Goal: Browse casually: Explore the website without a specific task or goal

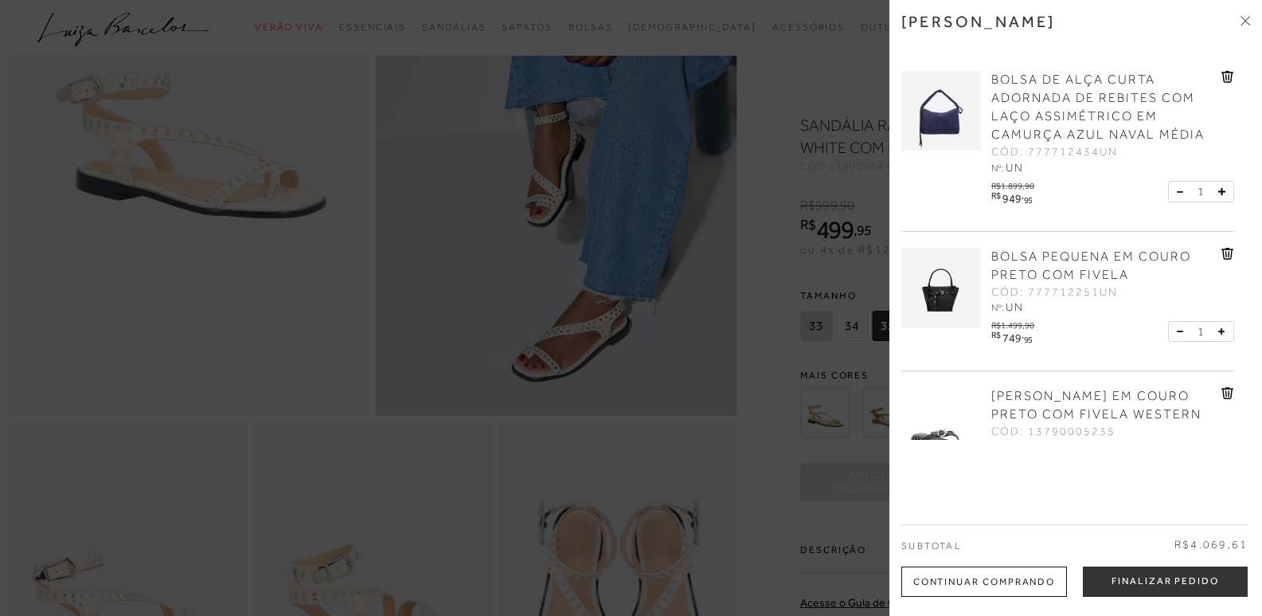
scroll to position [843, 0]
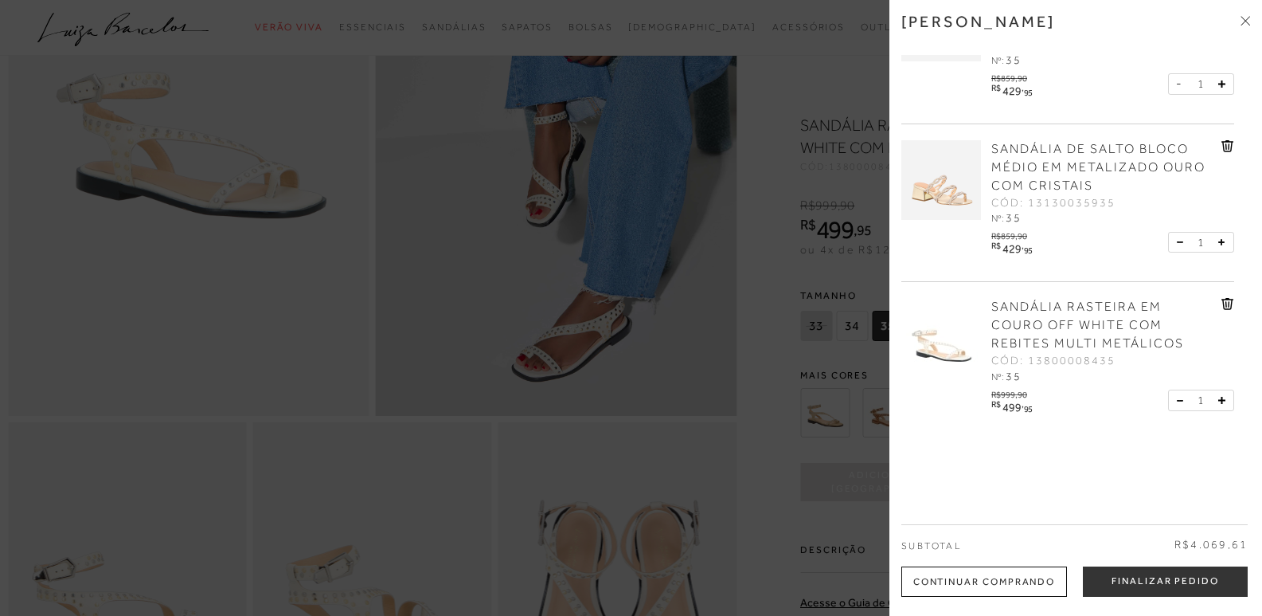
click at [1243, 19] on icon at bounding box center [1246, 21] width 10 height 10
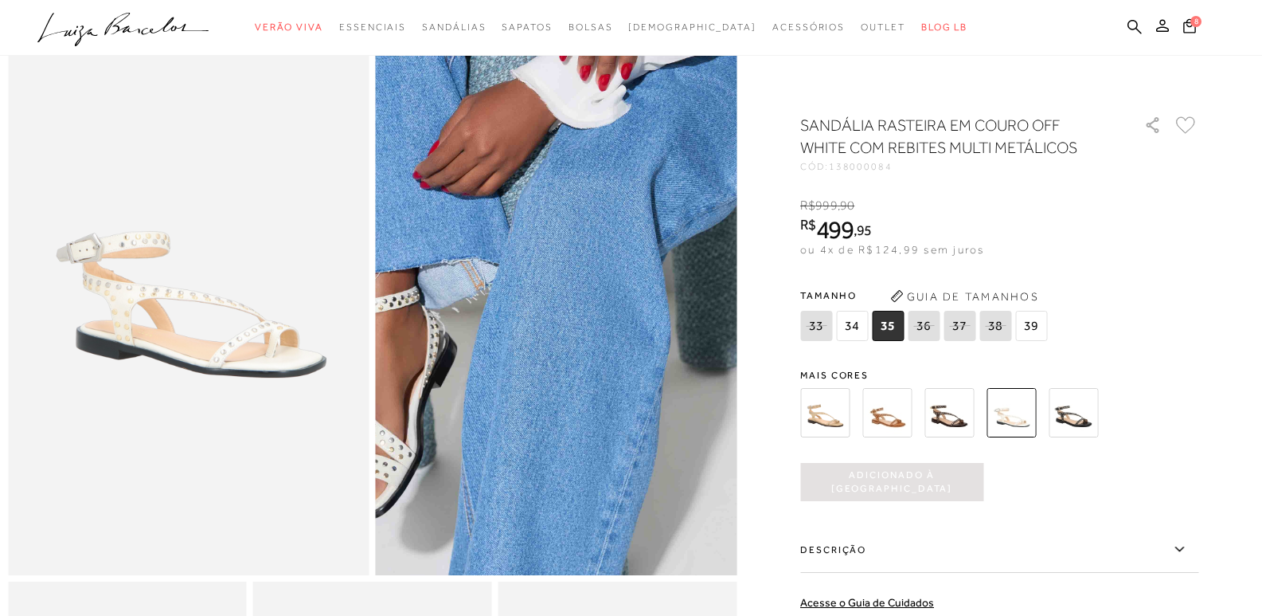
scroll to position [0, 0]
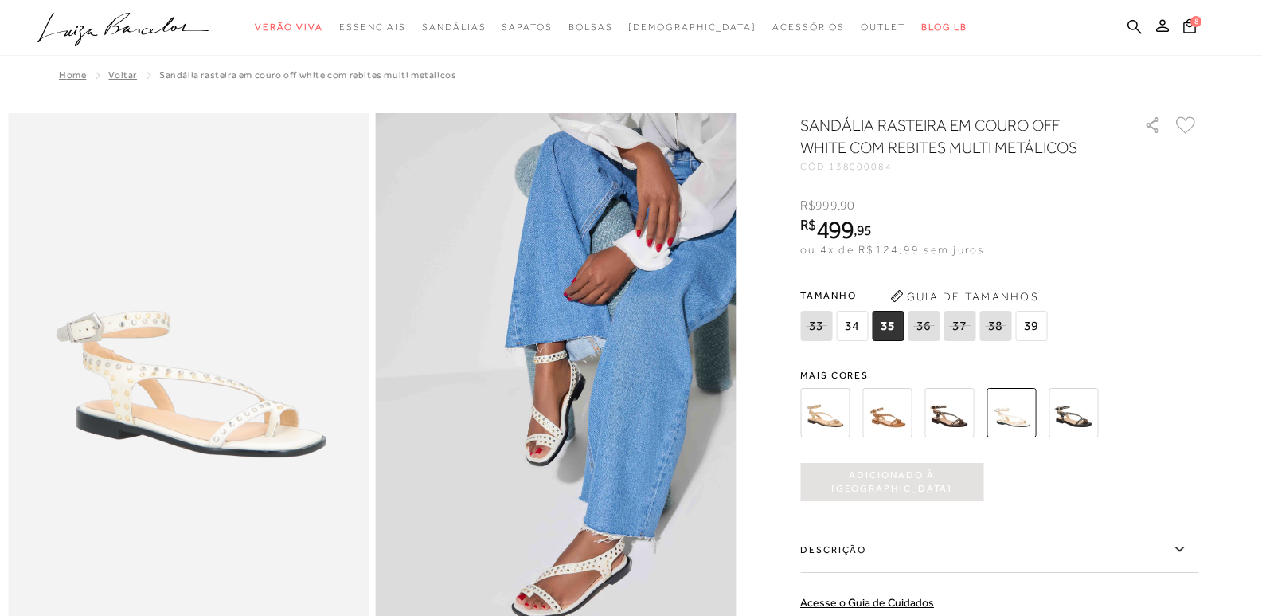
click at [126, 23] on icon ".a{fill-rule:evenodd;}" at bounding box center [123, 29] width 172 height 33
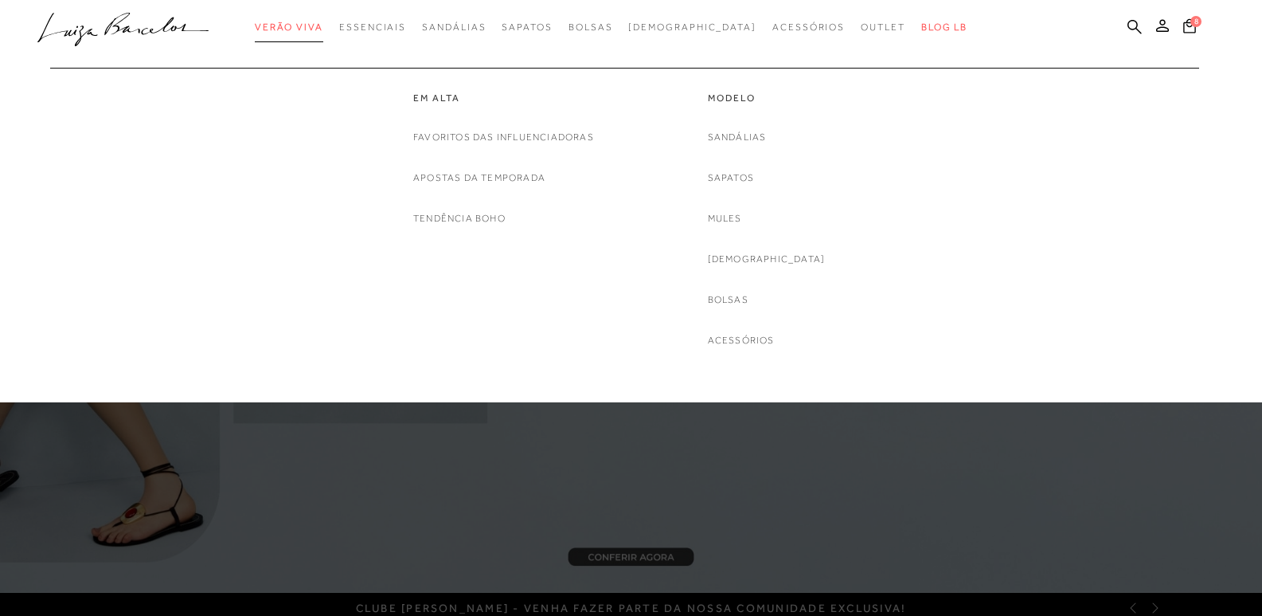
click at [323, 27] on span "Verão Viva" at bounding box center [289, 27] width 68 height 11
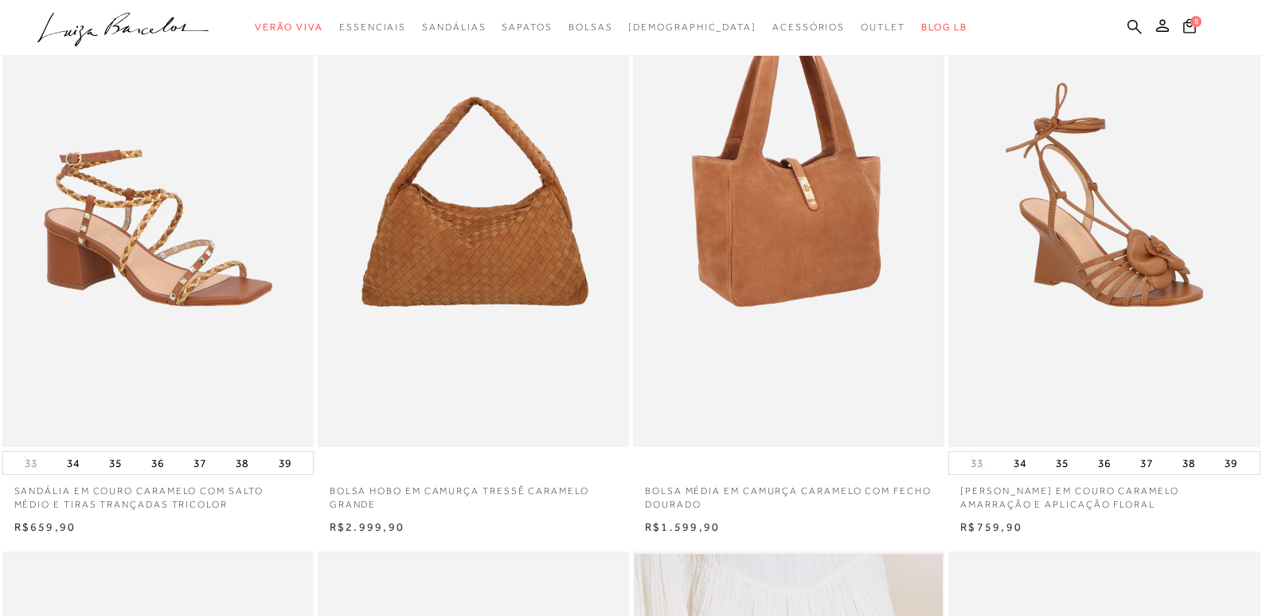
scroll to position [239, 0]
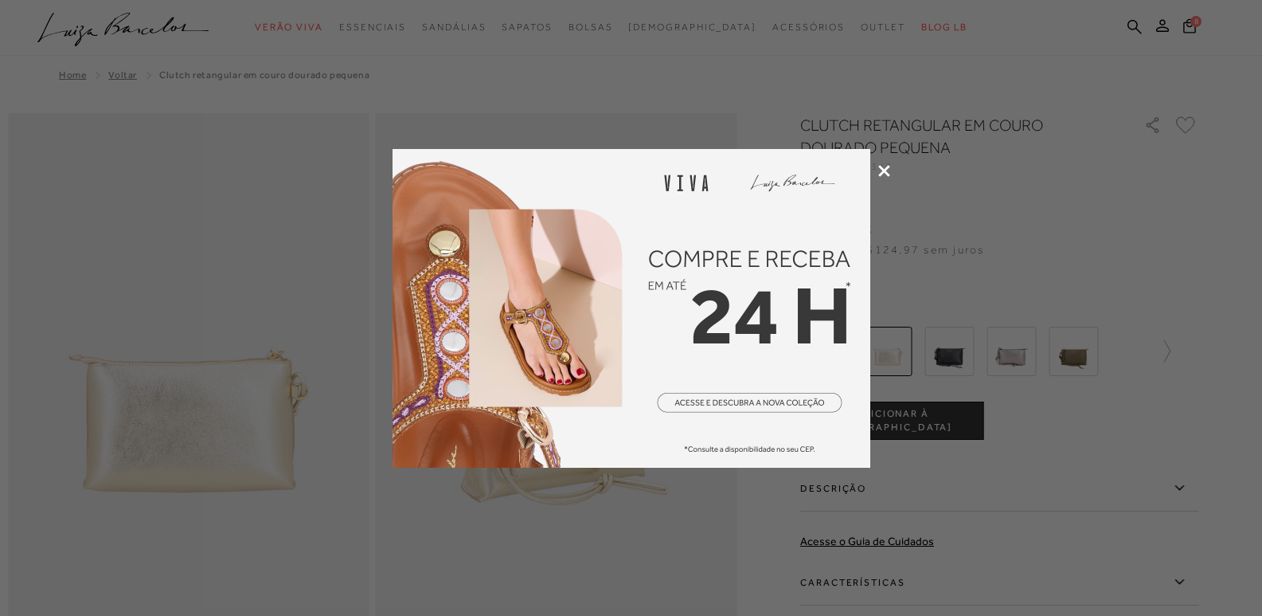
click at [890, 166] on icon at bounding box center [885, 171] width 12 height 12
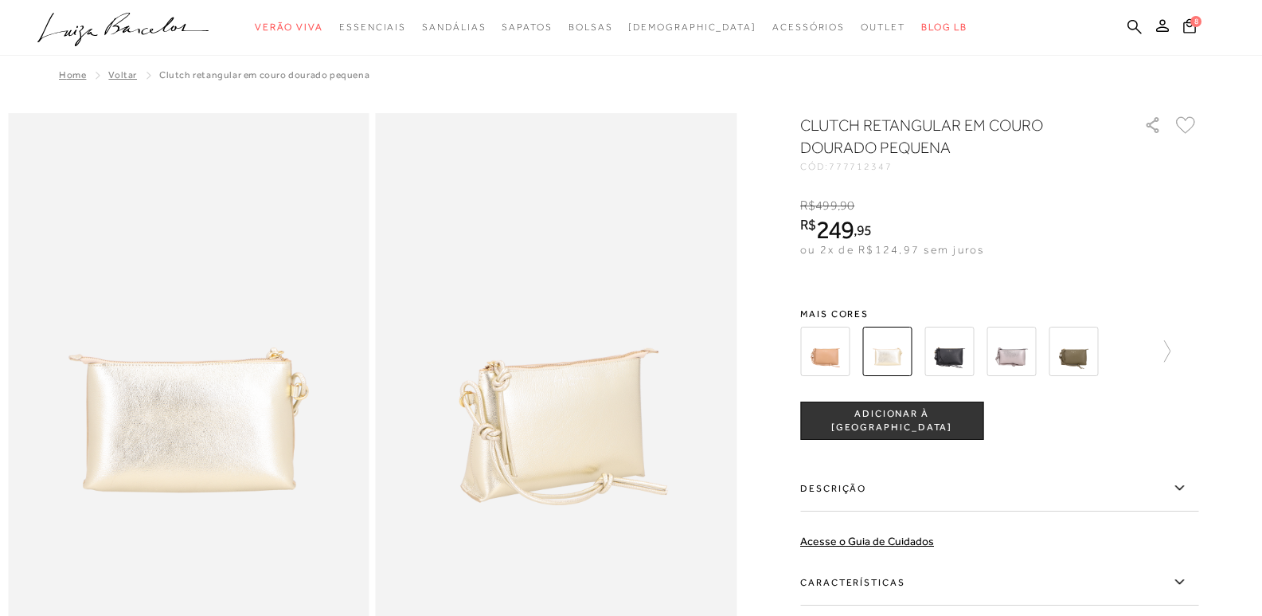
click at [950, 353] on img at bounding box center [949, 351] width 49 height 49
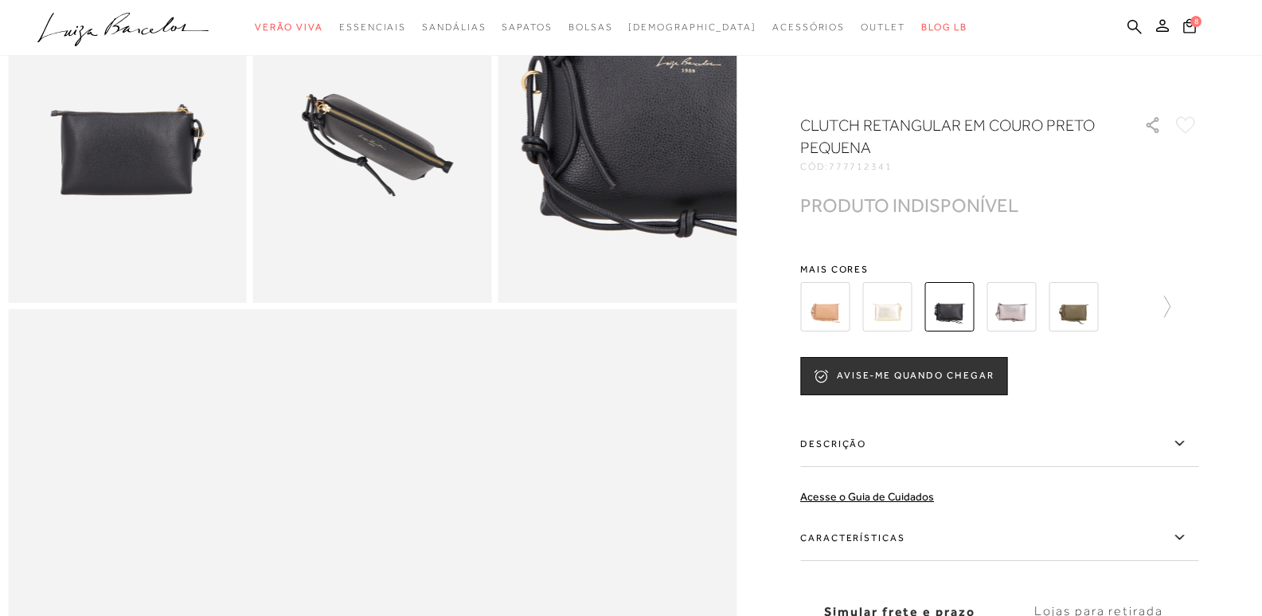
scroll to position [1274, 0]
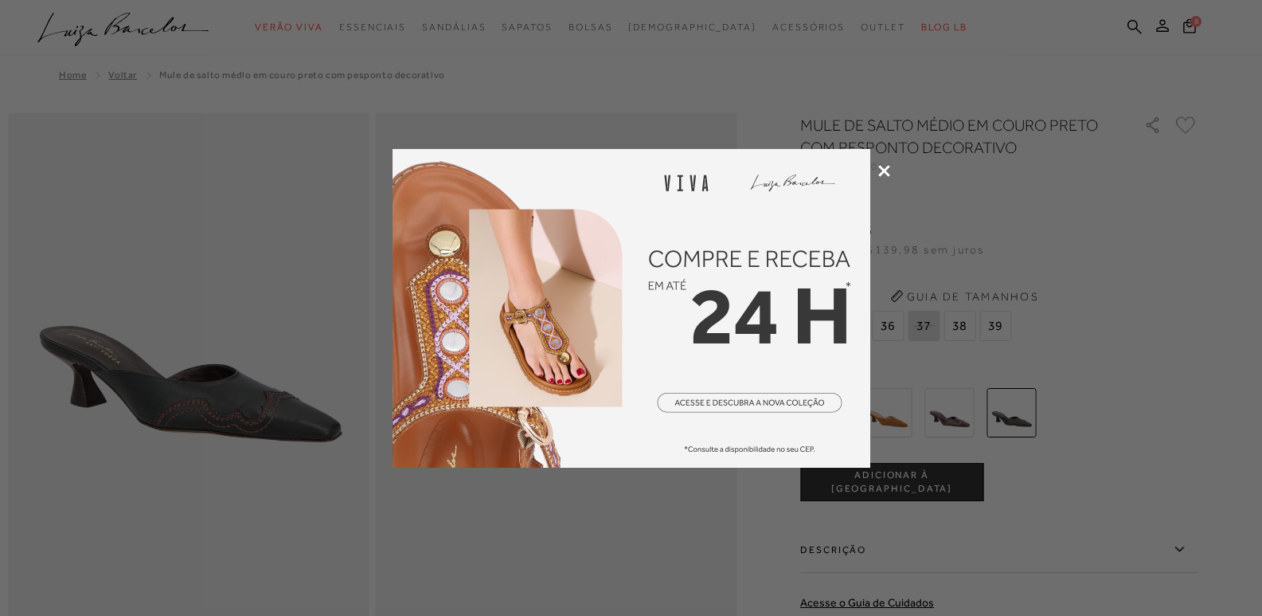
click at [883, 168] on icon at bounding box center [885, 171] width 12 height 12
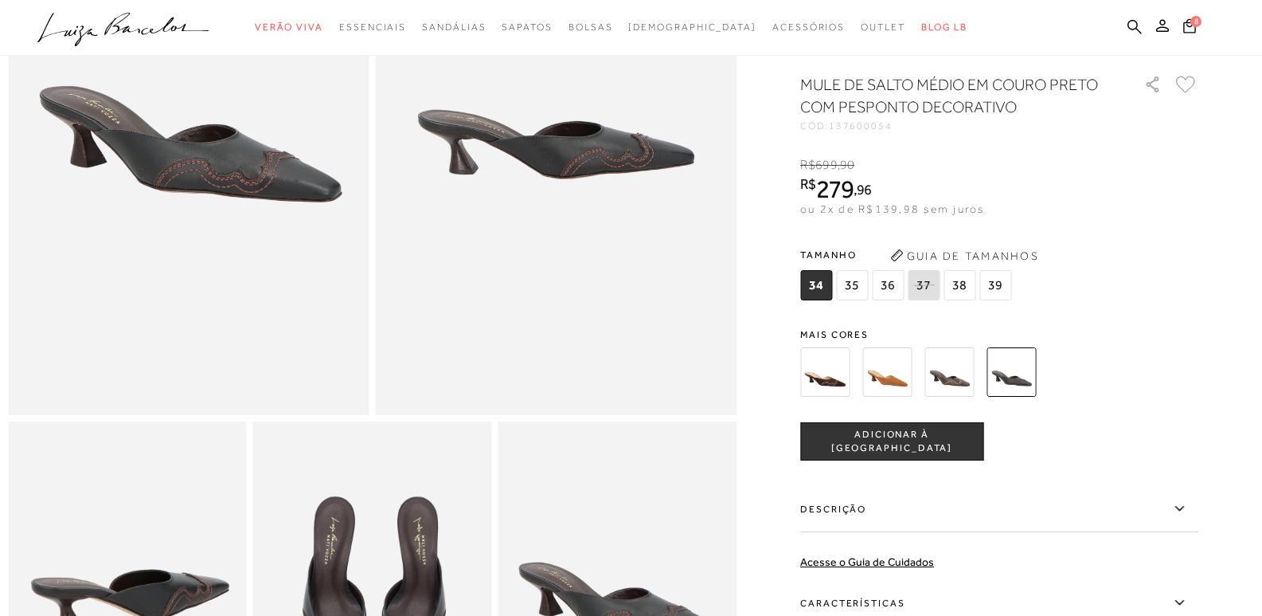
scroll to position [398, 0]
